Goal: Information Seeking & Learning: Learn about a topic

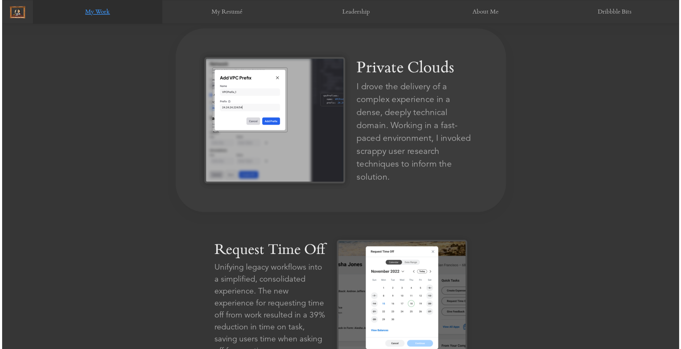
scroll to position [453, 0]
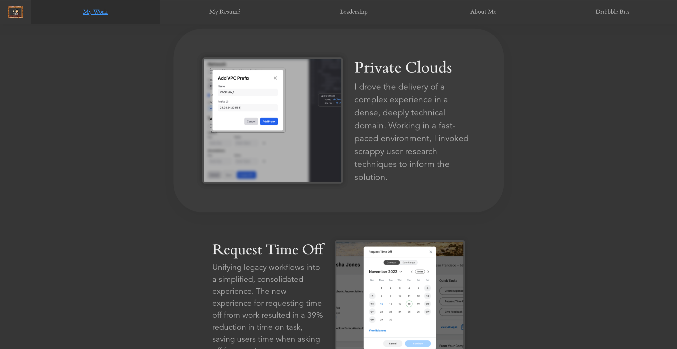
click at [302, 110] on img at bounding box center [272, 120] width 141 height 126
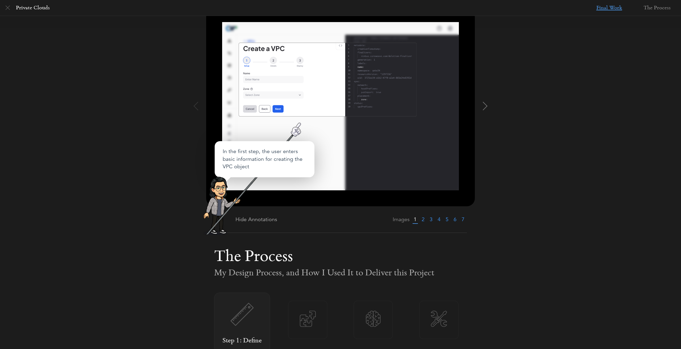
scroll to position [76, 0]
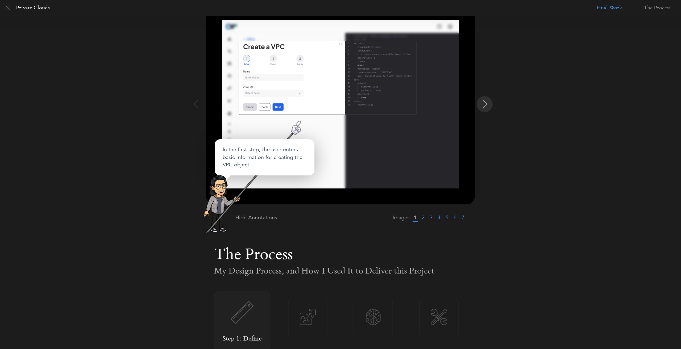
click at [481, 105] on img at bounding box center [485, 104] width 9 height 9
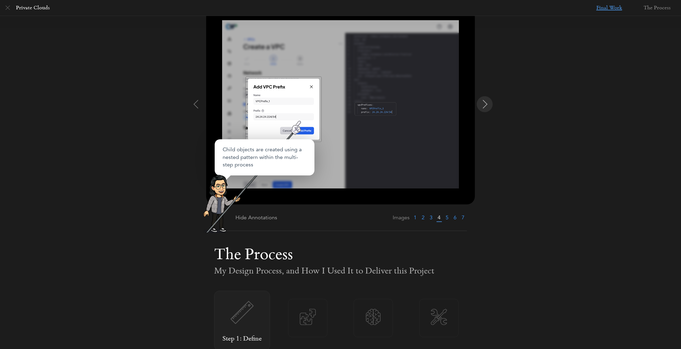
click at [481, 105] on img at bounding box center [485, 104] width 9 height 9
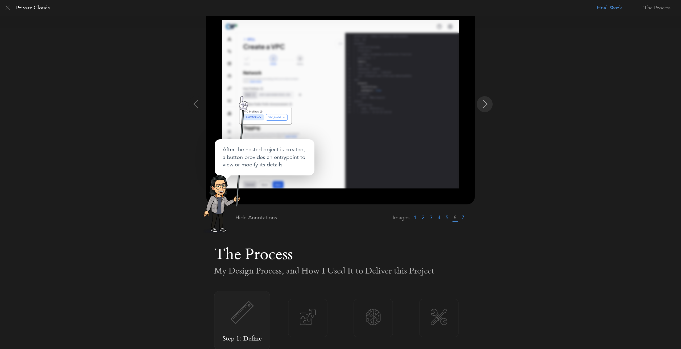
click at [481, 105] on img at bounding box center [485, 104] width 9 height 9
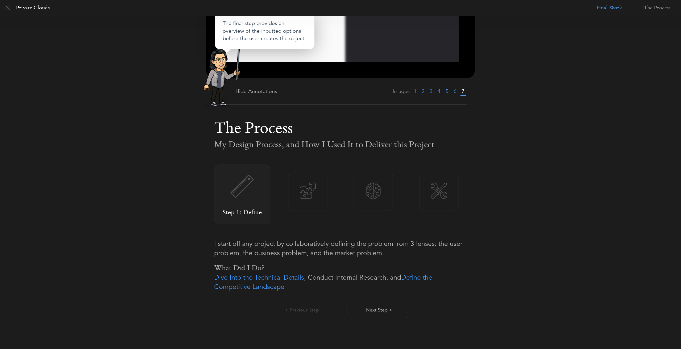
scroll to position [221, 0]
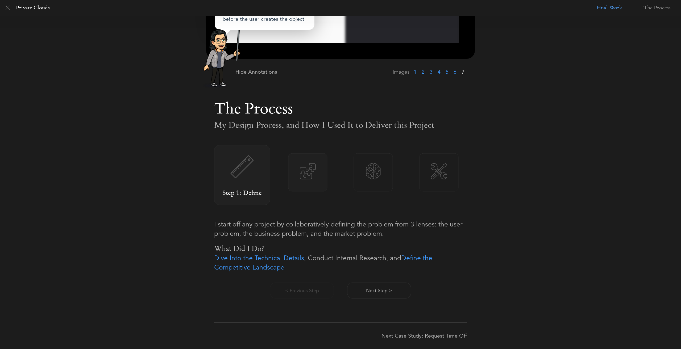
click at [319, 179] on span "Step 2: Design" at bounding box center [307, 179] width 39 height 0
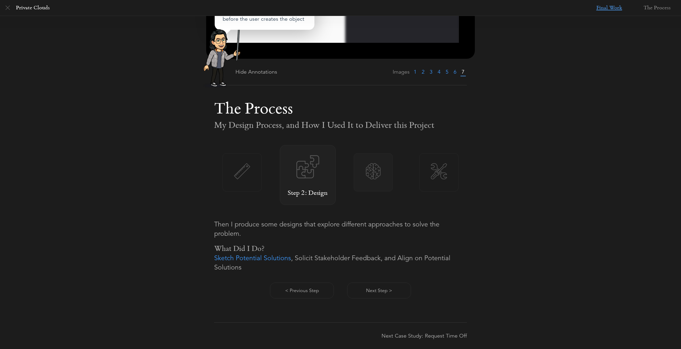
click at [371, 179] on span "Step 3: Discover" at bounding box center [373, 179] width 39 height 0
click at [424, 177] on img at bounding box center [439, 171] width 39 height 16
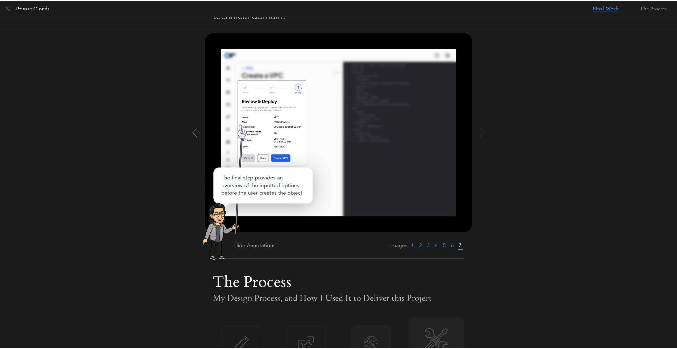
scroll to position [0, 0]
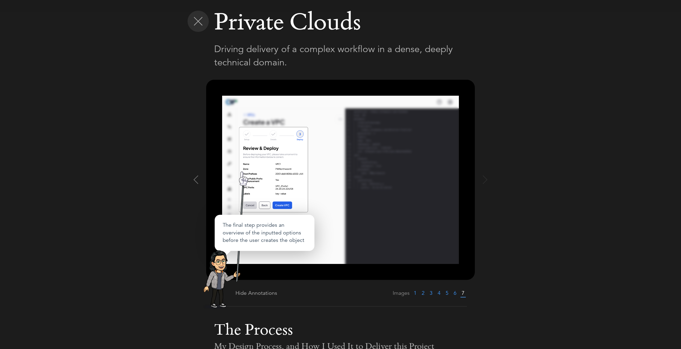
click at [196, 22] on img at bounding box center [198, 21] width 9 height 9
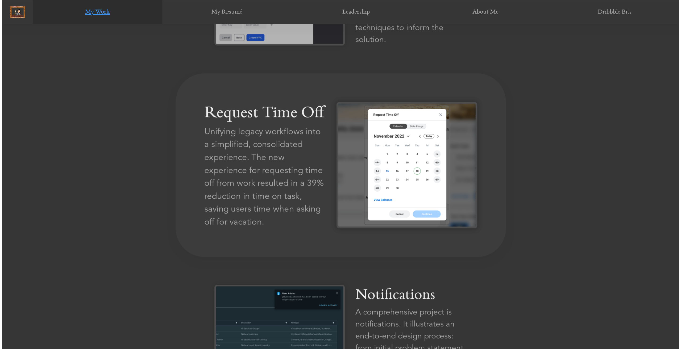
scroll to position [588, 0]
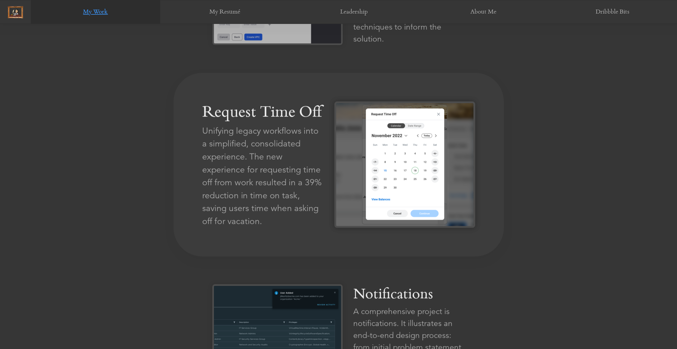
click at [311, 158] on div "Unifying legacy workflows into a simplified, consolidated experience. The new e…" at bounding box center [262, 177] width 121 height 104
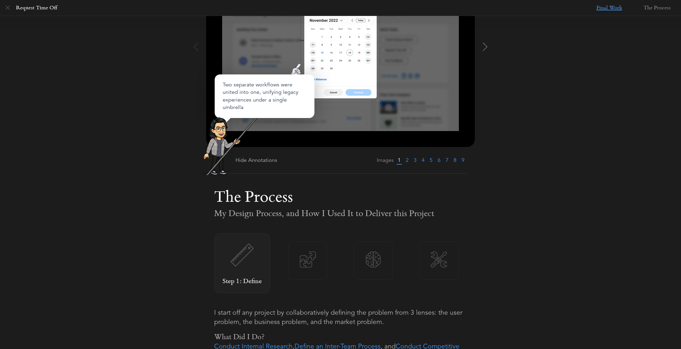
scroll to position [221, 0]
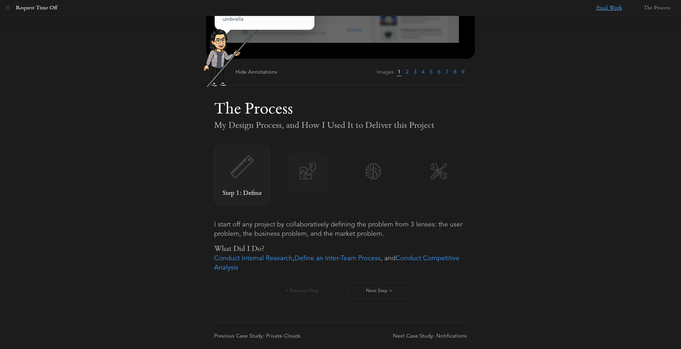
click at [295, 179] on span "Step 2: Design" at bounding box center [307, 179] width 39 height 0
click at [364, 179] on span "Step 3: Discover" at bounding box center [373, 179] width 39 height 0
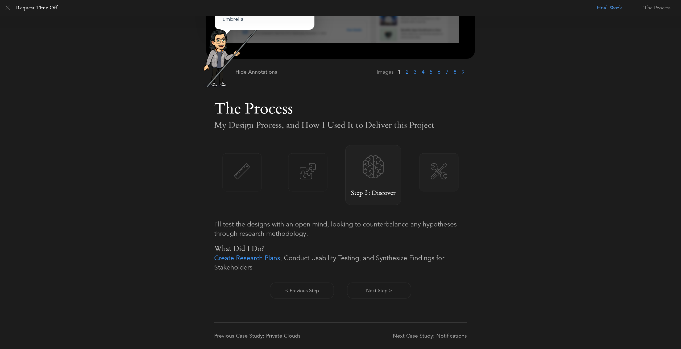
click at [431, 179] on span "Step 4: Deliver" at bounding box center [439, 179] width 39 height 0
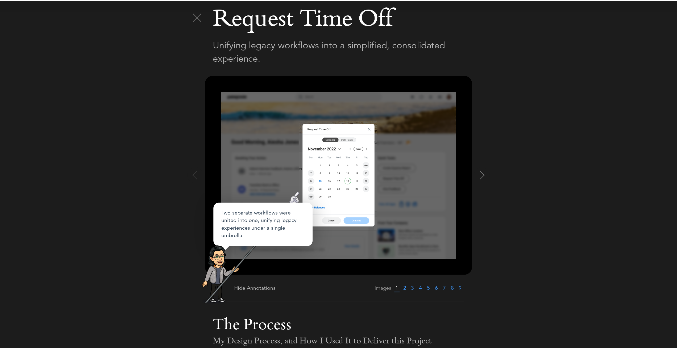
scroll to position [0, 0]
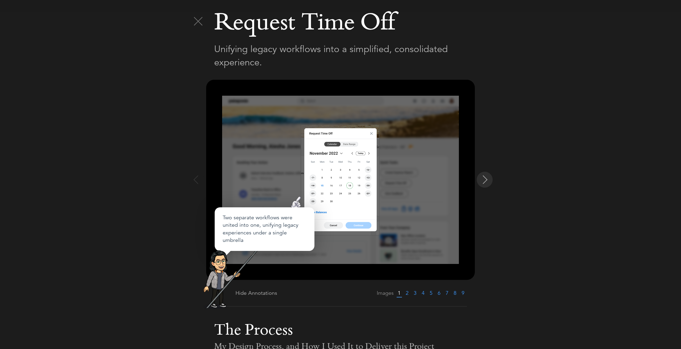
click at [487, 182] on button at bounding box center [485, 180] width 16 height 16
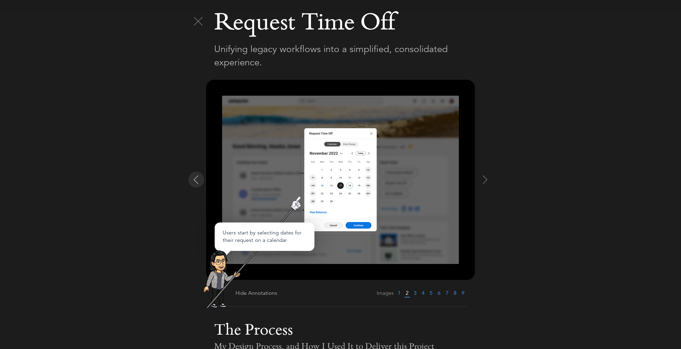
click at [197, 180] on img at bounding box center [196, 180] width 9 height 9
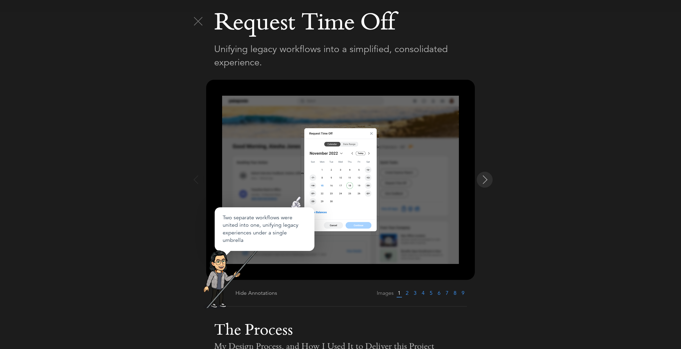
click at [484, 180] on img at bounding box center [485, 180] width 9 height 9
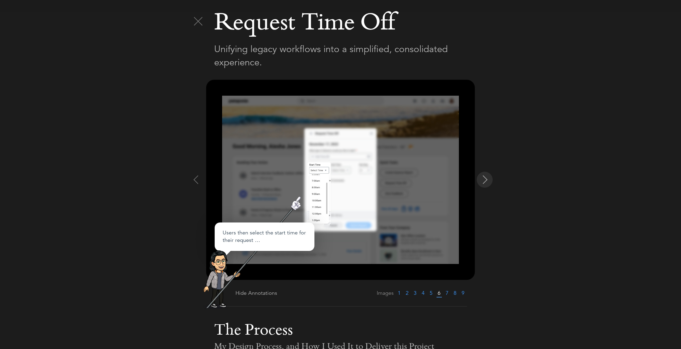
click at [484, 180] on img at bounding box center [485, 180] width 9 height 9
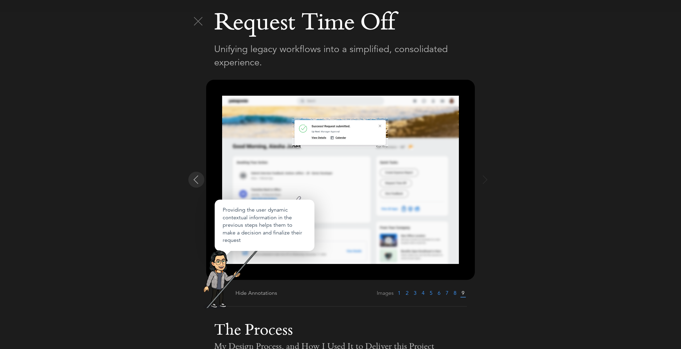
click at [197, 178] on img at bounding box center [196, 180] width 9 height 9
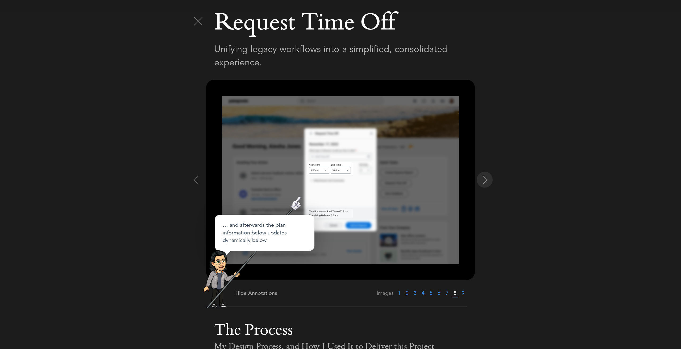
click at [481, 179] on img at bounding box center [485, 180] width 9 height 9
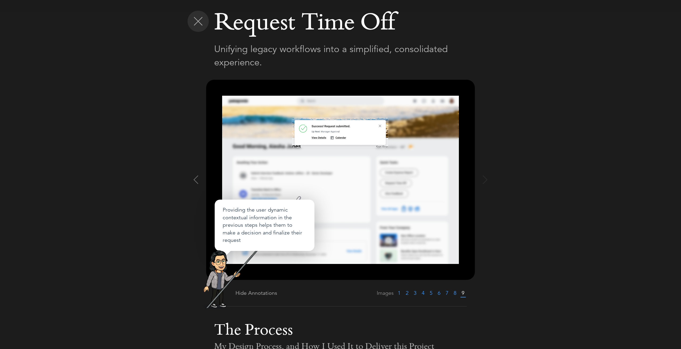
click at [196, 18] on img at bounding box center [198, 21] width 9 height 9
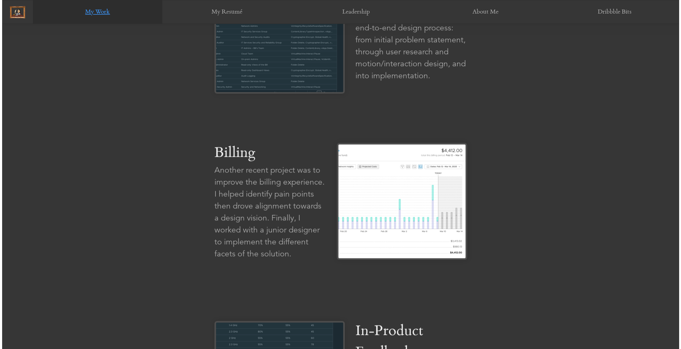
scroll to position [896, 0]
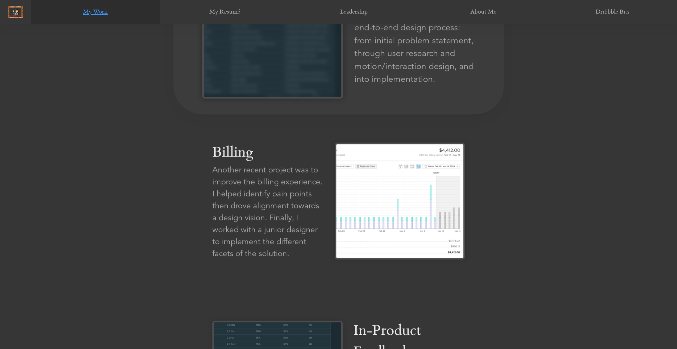
click at [388, 72] on div "A comprehensive project is notifications. It illustrates an end-to-end design p…" at bounding box center [414, 40] width 121 height 90
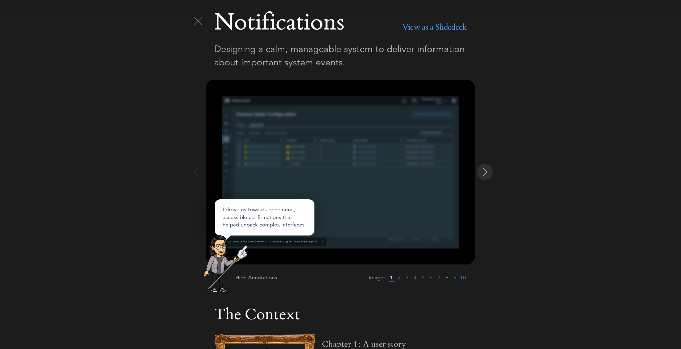
click at [484, 170] on img at bounding box center [485, 172] width 9 height 9
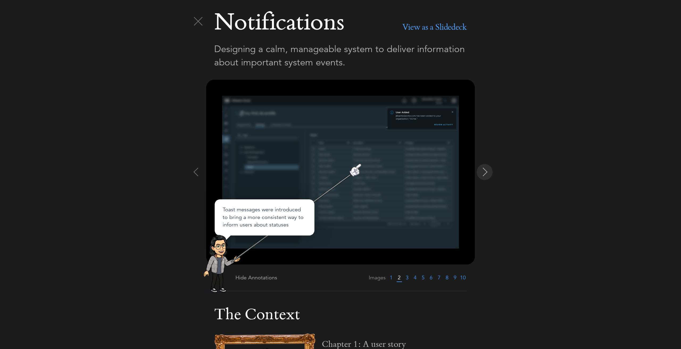
click at [484, 170] on img at bounding box center [485, 172] width 9 height 9
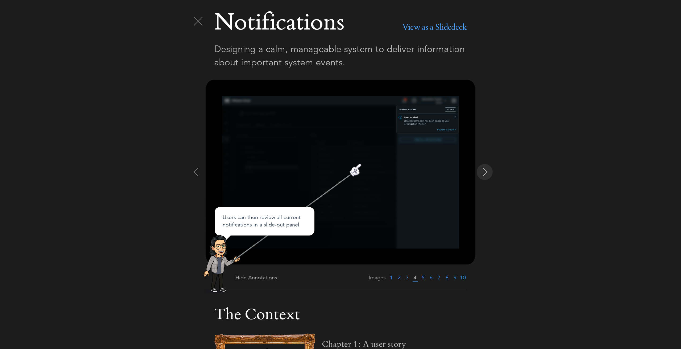
click at [484, 170] on img at bounding box center [485, 172] width 9 height 9
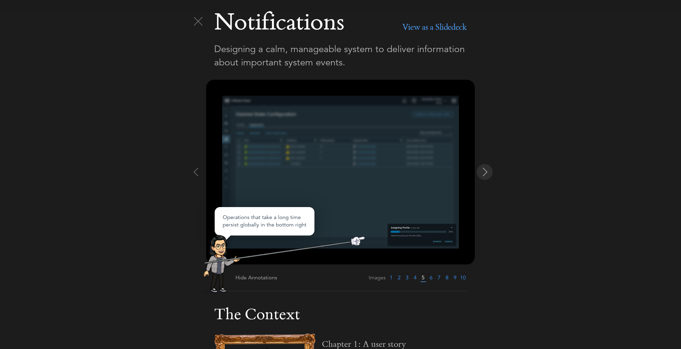
click at [484, 170] on img at bounding box center [485, 172] width 9 height 9
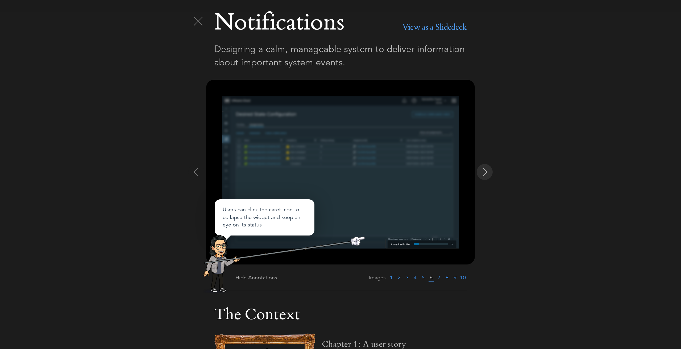
click at [484, 170] on img at bounding box center [485, 172] width 9 height 9
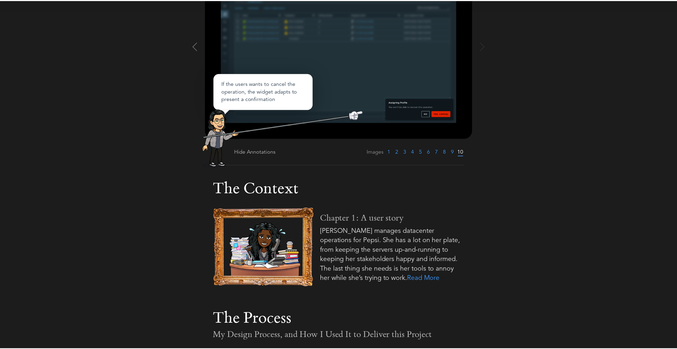
scroll to position [0, 0]
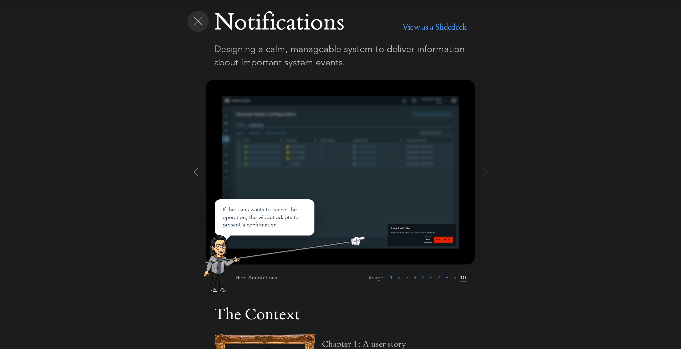
click at [196, 15] on div at bounding box center [198, 21] width 21 height 21
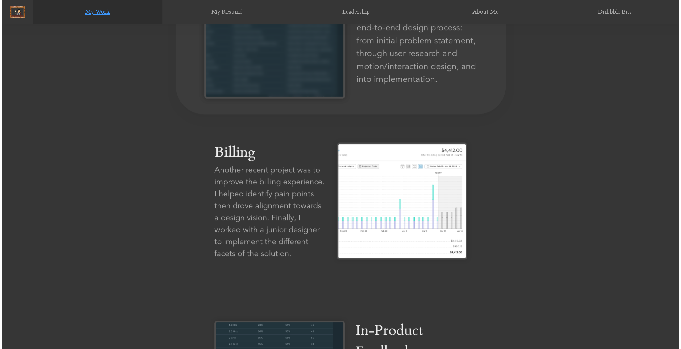
scroll to position [845, 0]
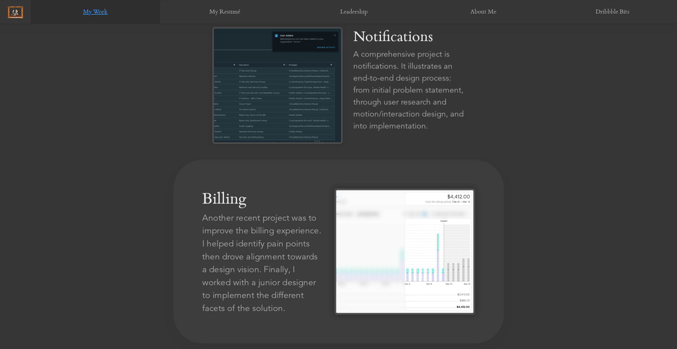
click at [321, 226] on div "Another recent project was to improve the billing experience. I helped identify…" at bounding box center [262, 264] width 121 height 104
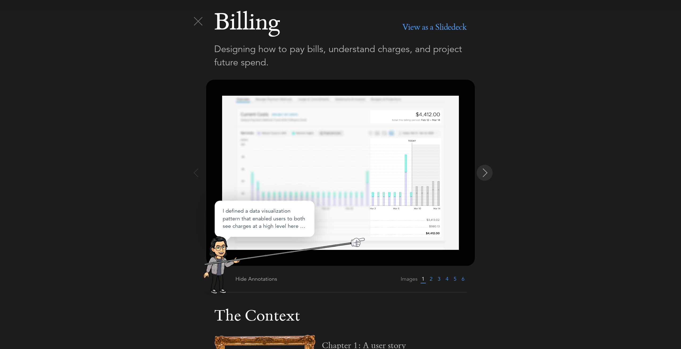
click at [482, 169] on img at bounding box center [485, 173] width 9 height 9
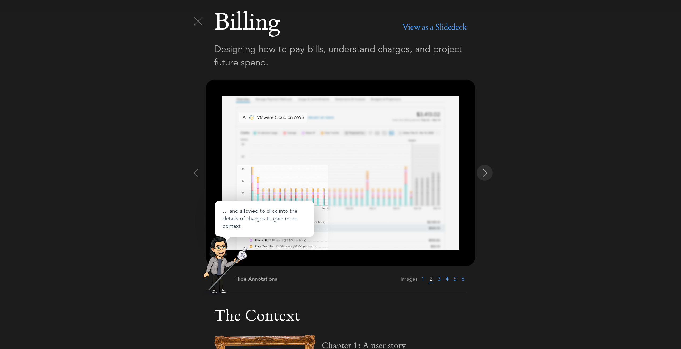
click at [482, 169] on img at bounding box center [485, 173] width 9 height 9
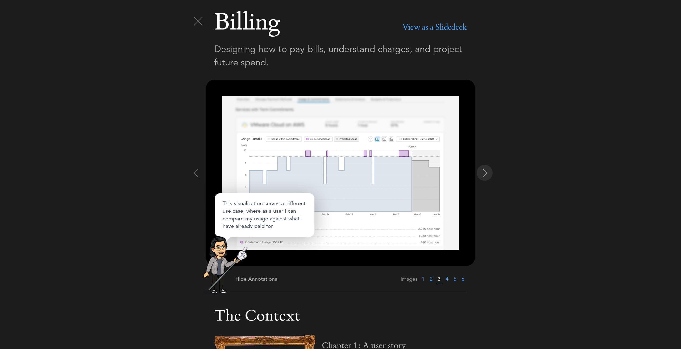
click at [482, 169] on img at bounding box center [485, 173] width 9 height 9
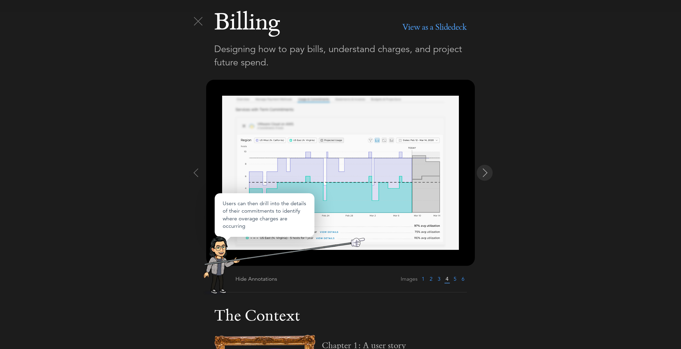
click at [482, 169] on img at bounding box center [485, 173] width 9 height 9
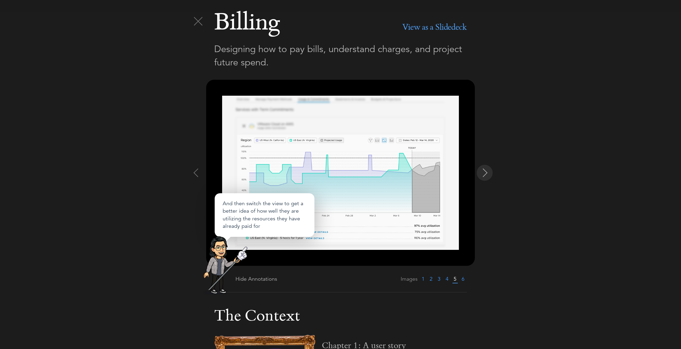
click at [482, 169] on img at bounding box center [485, 173] width 9 height 9
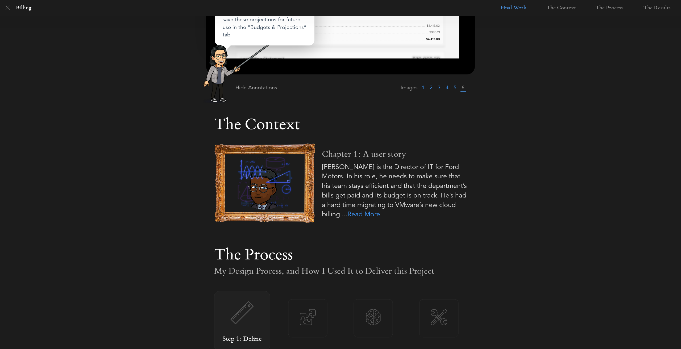
scroll to position [192, 0]
click at [380, 214] on link "Read More" at bounding box center [364, 214] width 33 height 8
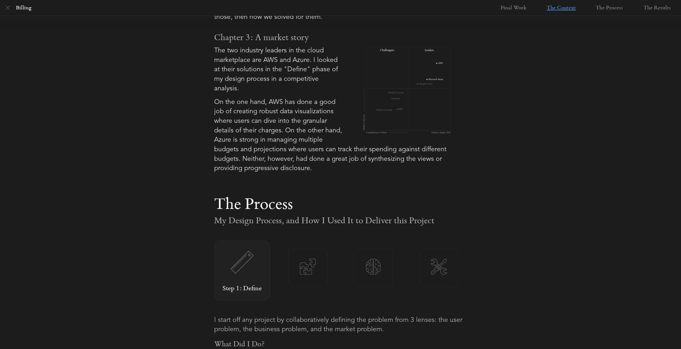
scroll to position [456, 0]
